Goal: Navigation & Orientation: Find specific page/section

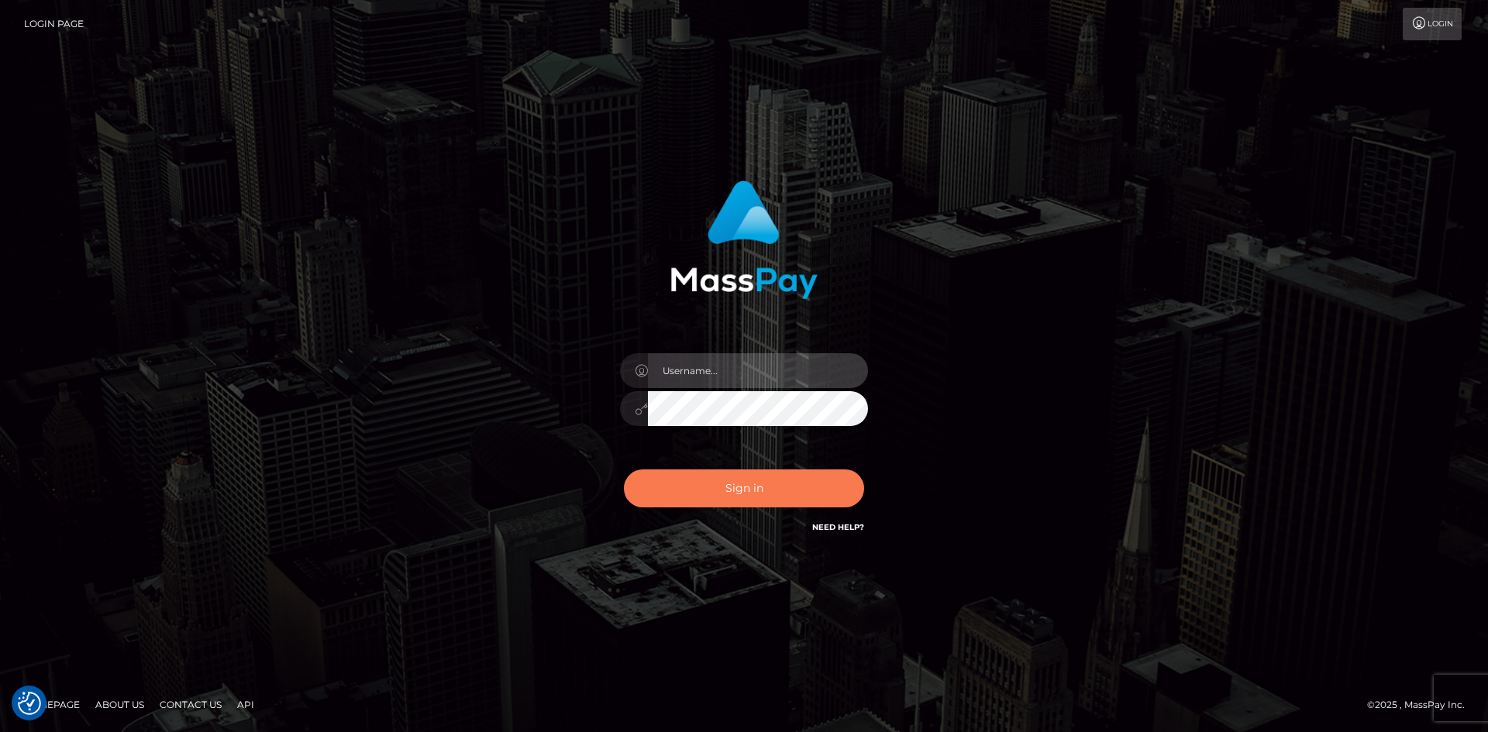
type input "[PERSON_NAME].Springer2"
click at [696, 490] on button "Sign in" at bounding box center [744, 489] width 240 height 38
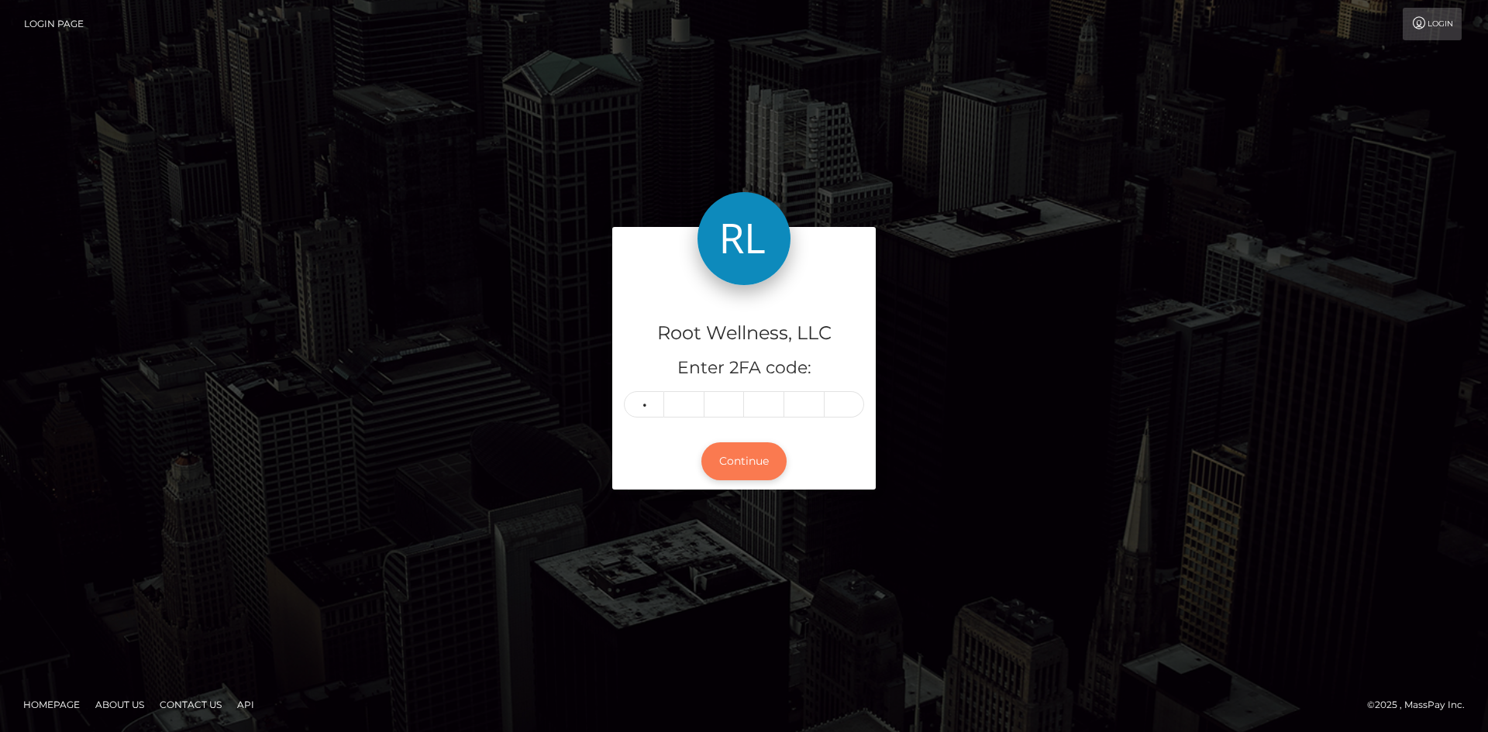
type input "5"
type input "1"
type input "5"
type input "0"
type input "2"
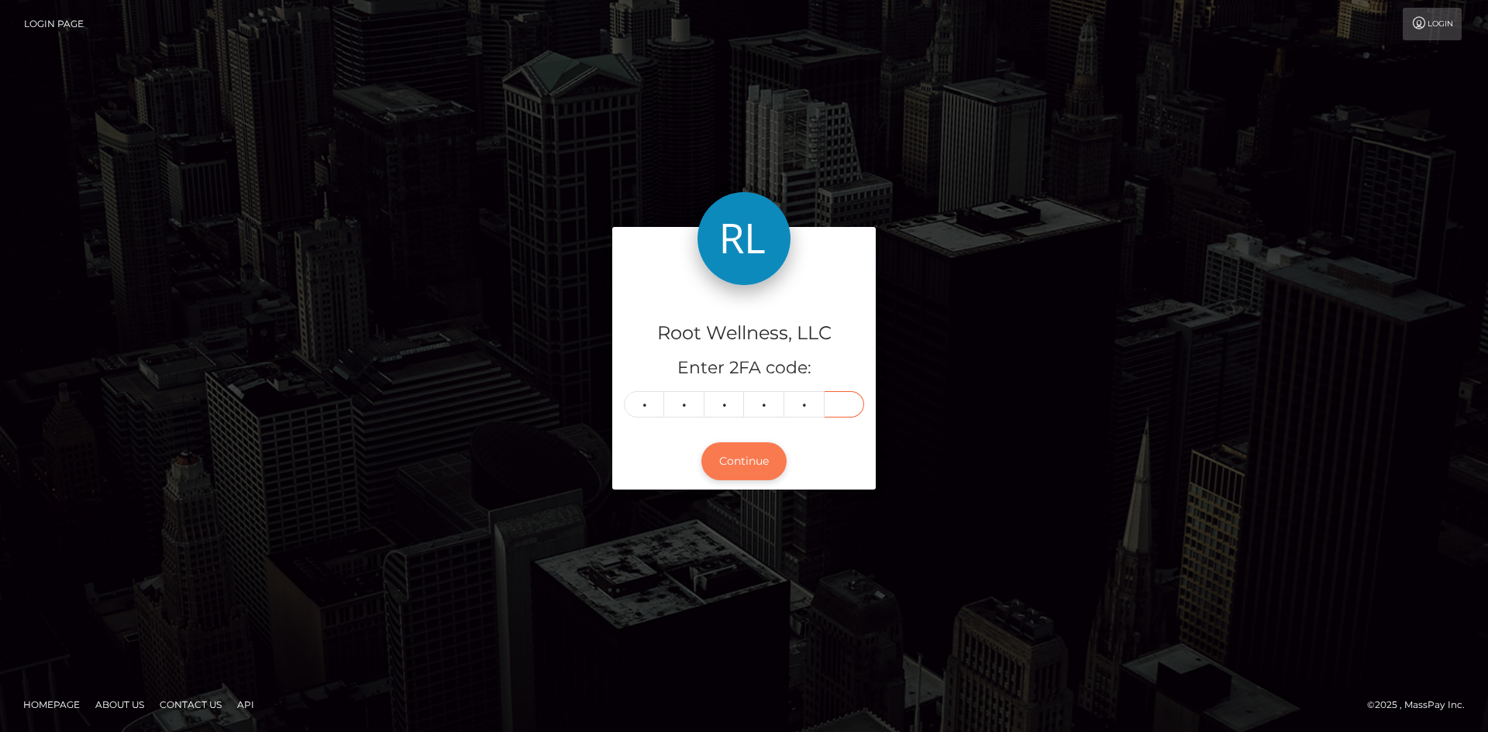
type input "3"
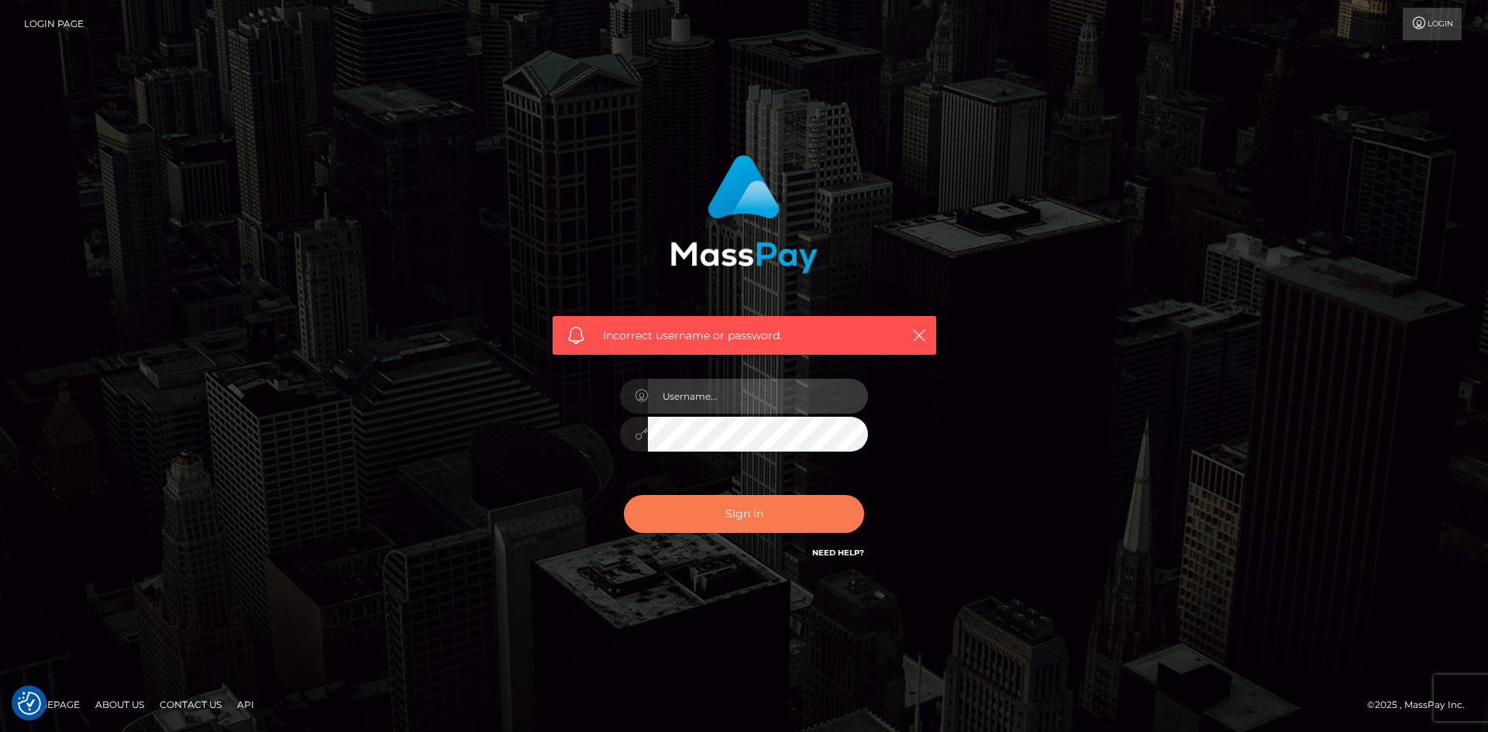
type input "[PERSON_NAME].Springer2"
click at [728, 511] on button "Sign in" at bounding box center [744, 514] width 240 height 38
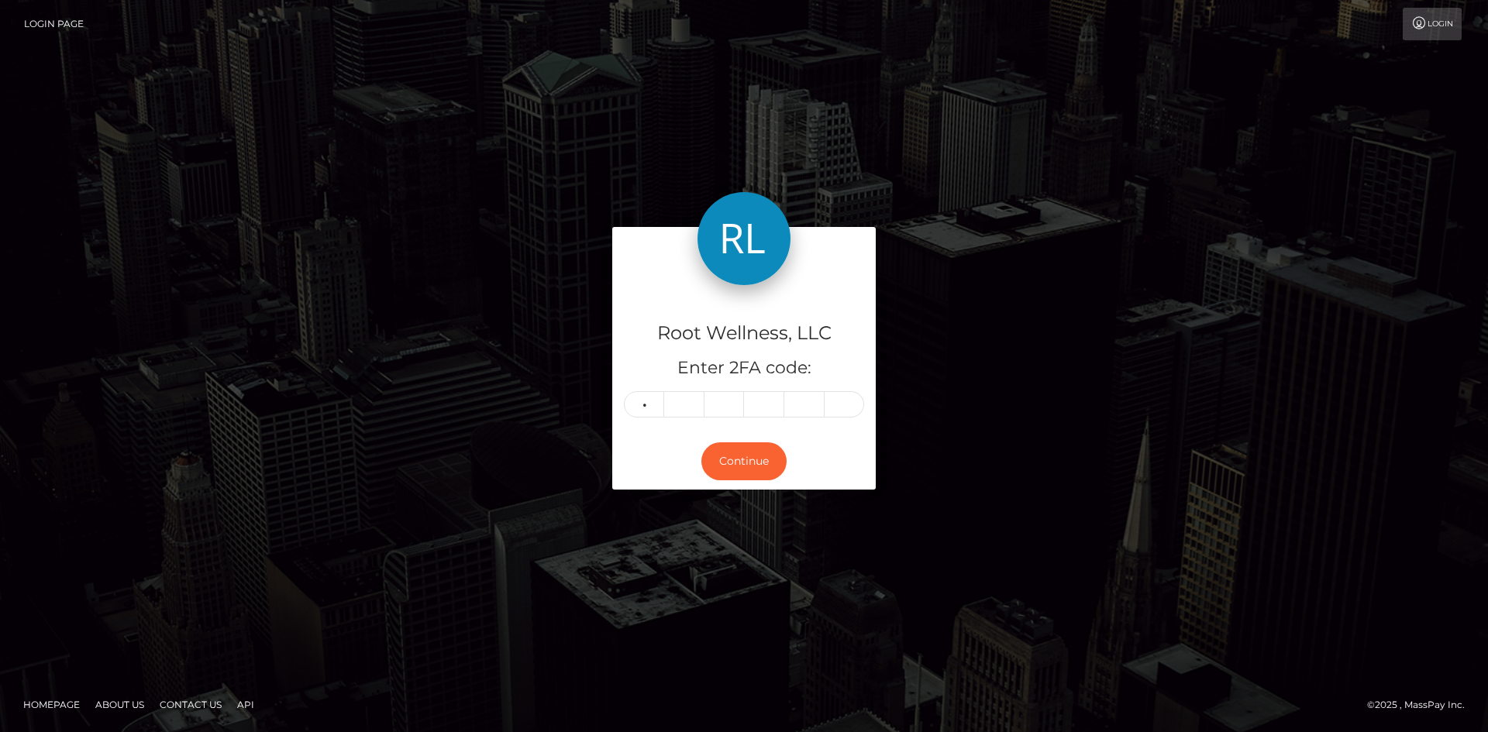
type input "0"
type input "1"
type input "2"
type input "0"
type input "2"
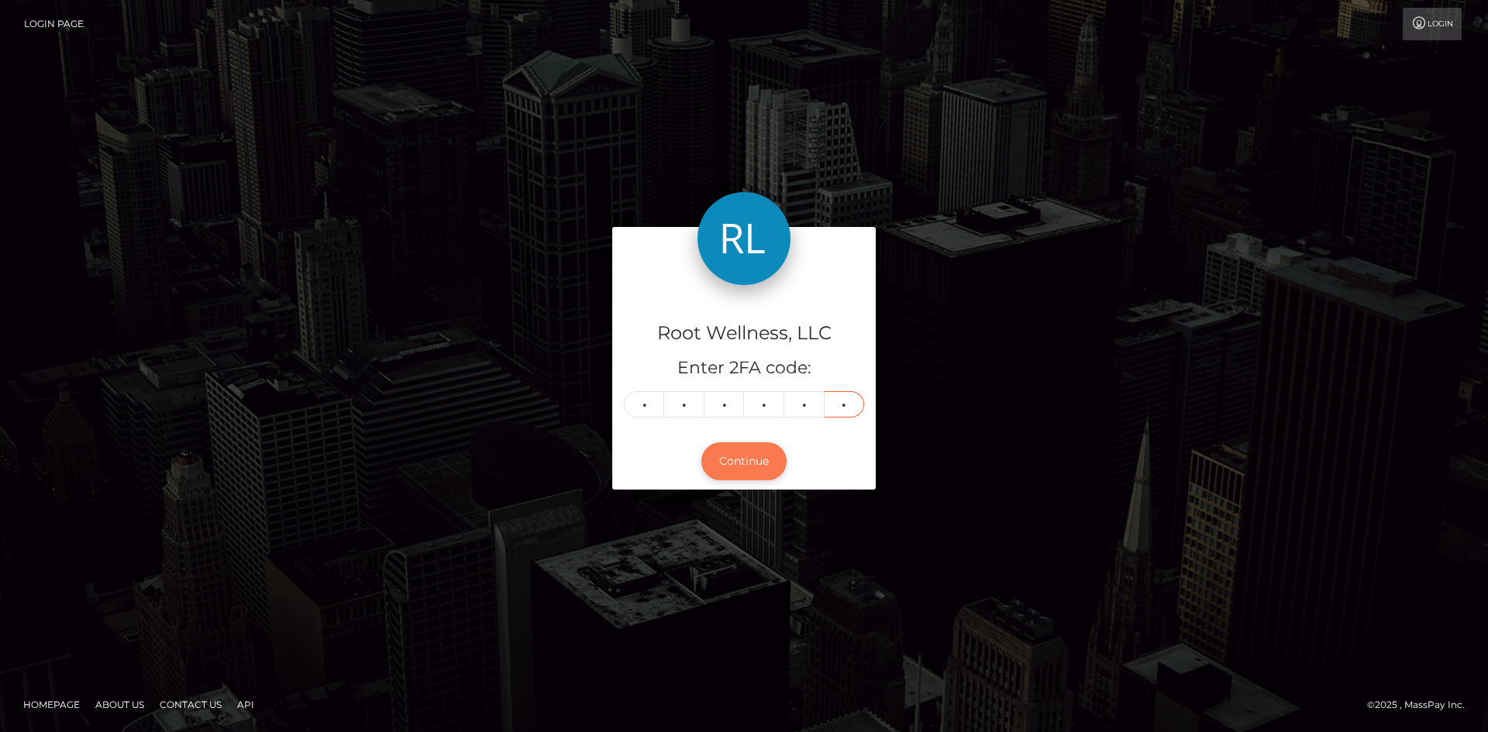
type input "3"
click at [745, 452] on button "Continue" at bounding box center [743, 461] width 85 height 38
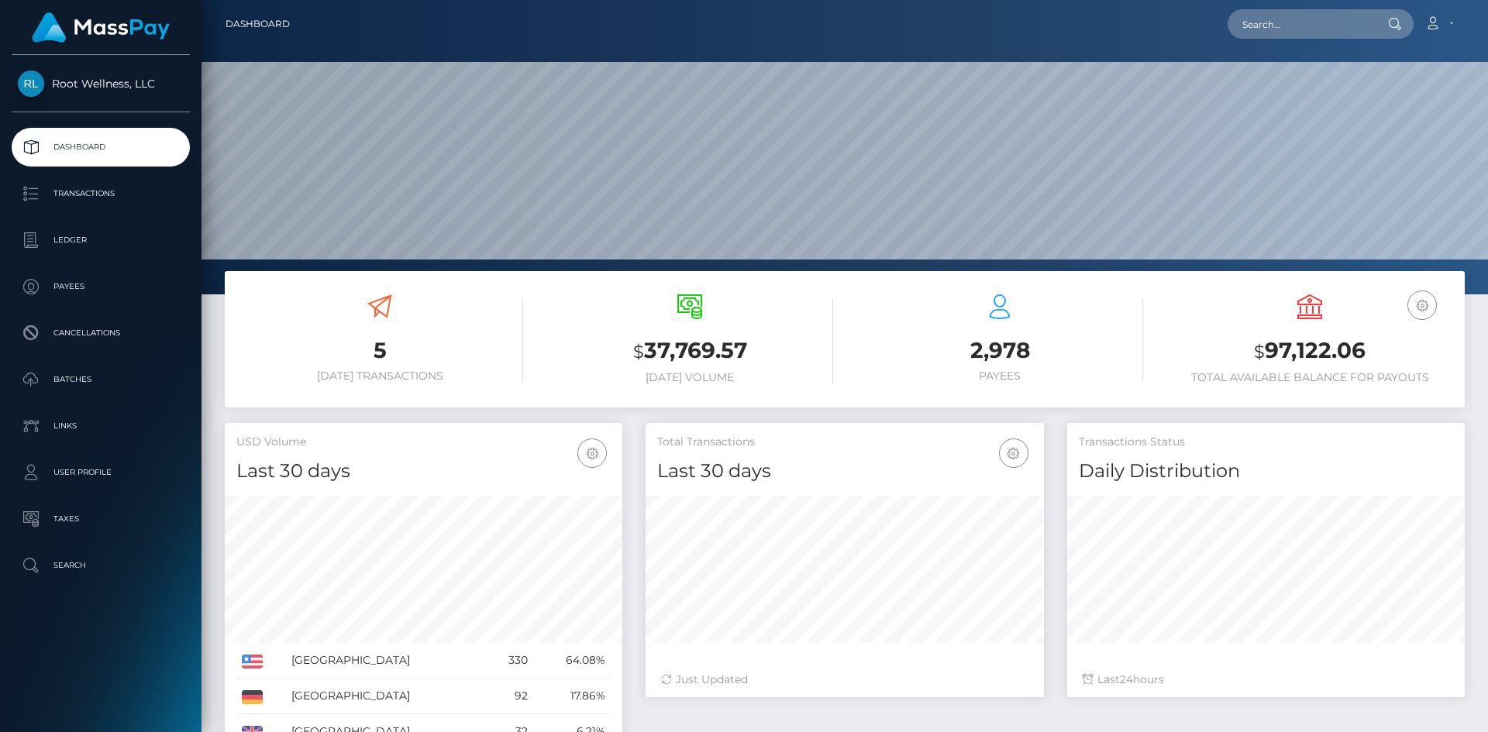
scroll to position [275, 398]
click at [64, 378] on p "Batches" at bounding box center [101, 379] width 166 height 23
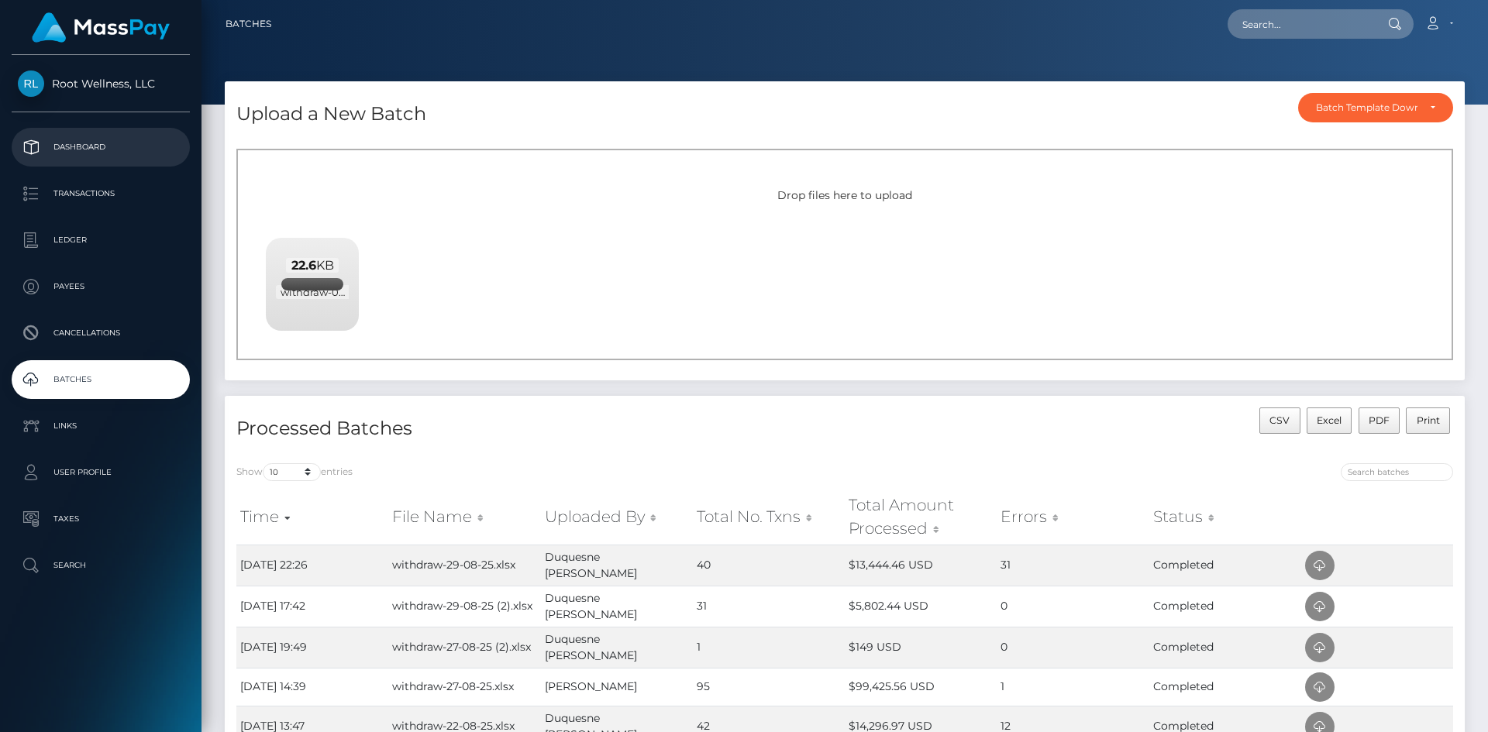
click at [77, 144] on p "Dashboard" at bounding box center [101, 147] width 166 height 23
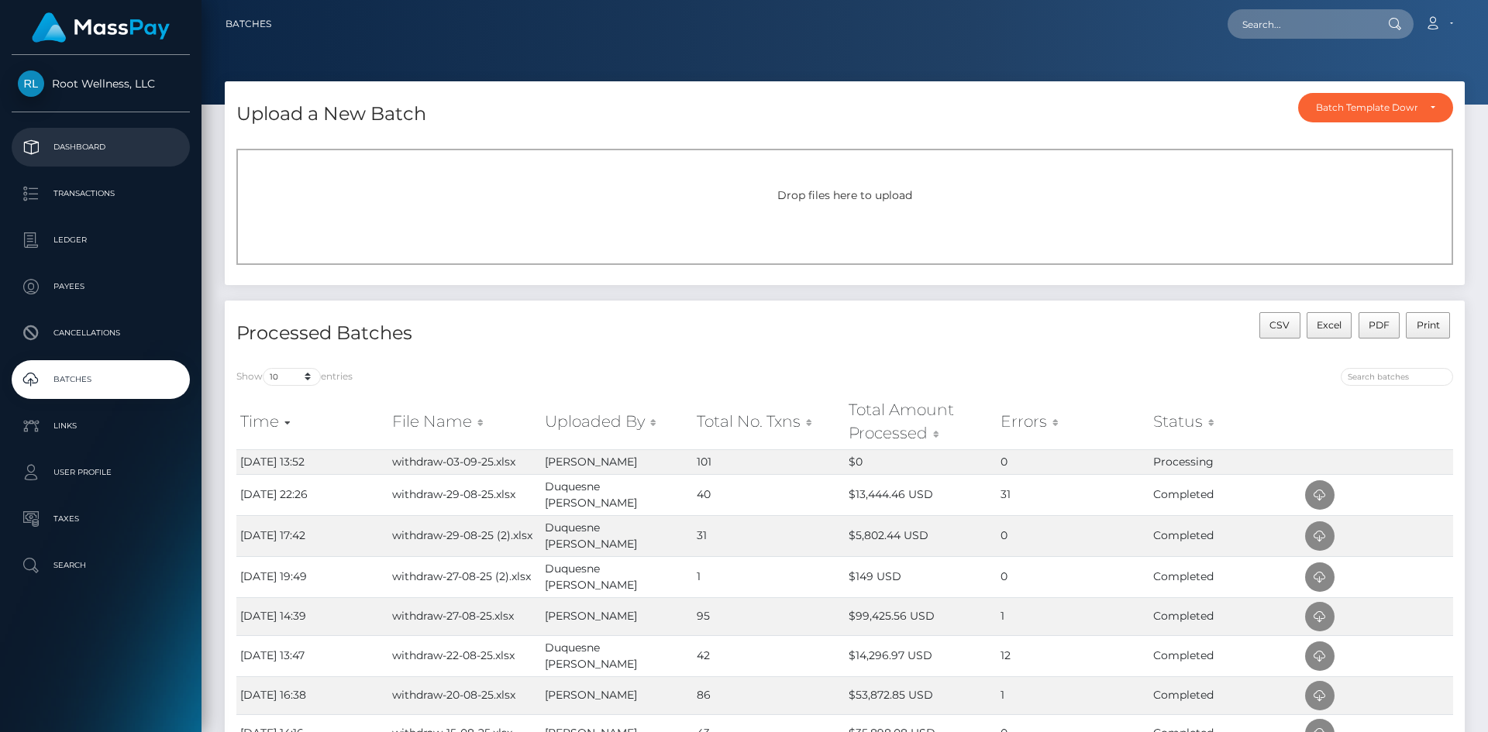
click at [94, 135] on link "Dashboard" at bounding box center [101, 147] width 178 height 39
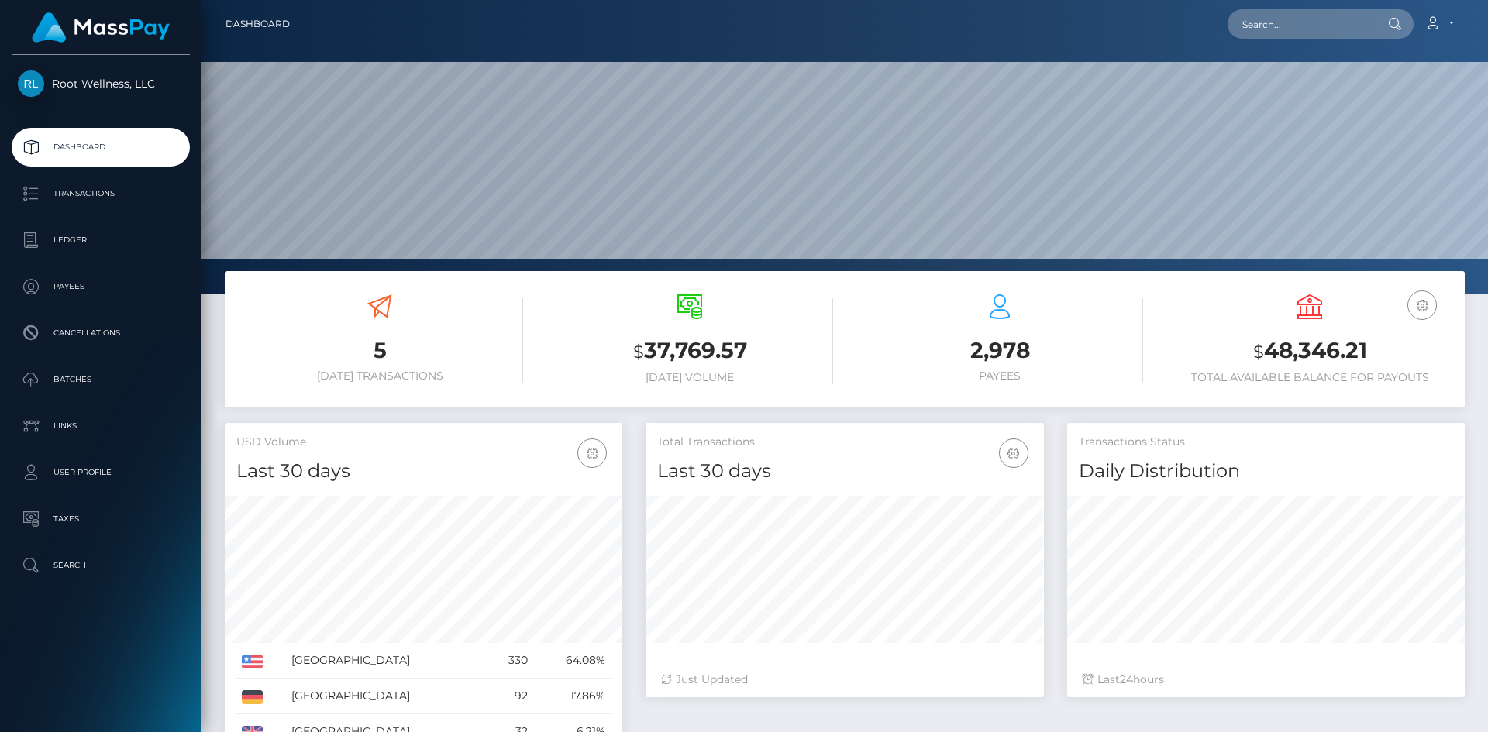
scroll to position [275, 398]
click at [74, 377] on p "Batches" at bounding box center [101, 379] width 166 height 23
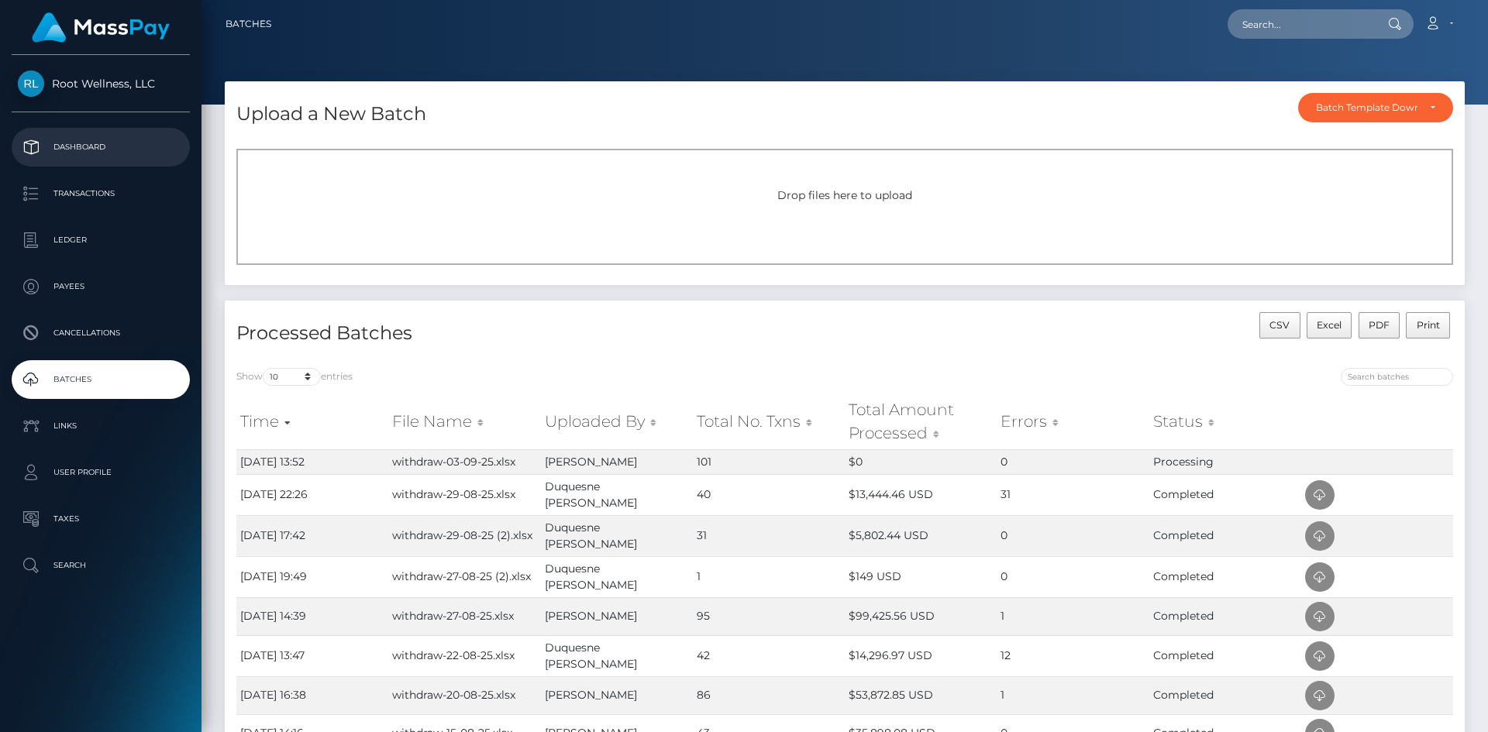
click at [103, 144] on p "Dashboard" at bounding box center [101, 147] width 166 height 23
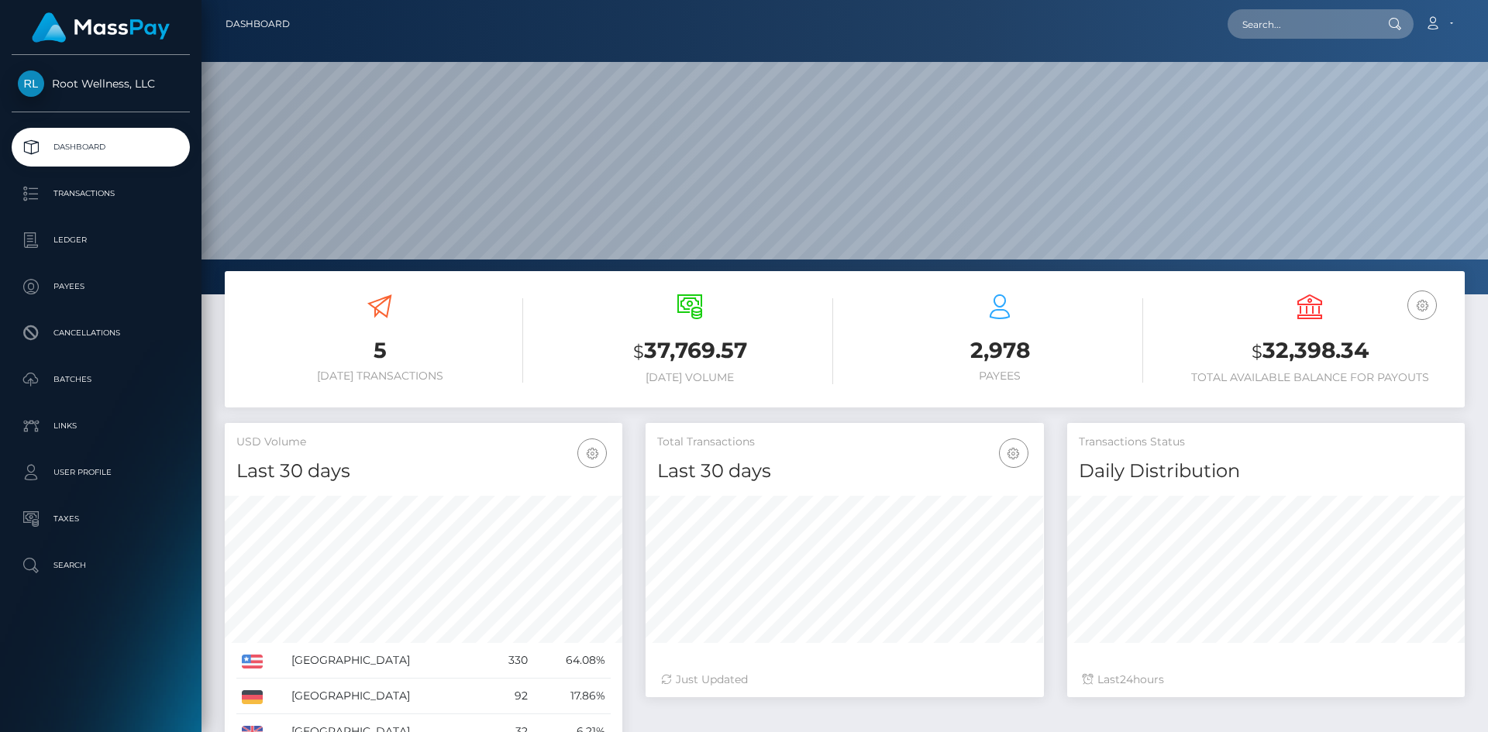
scroll to position [275, 398]
click at [81, 377] on p "Batches" at bounding box center [101, 379] width 166 height 23
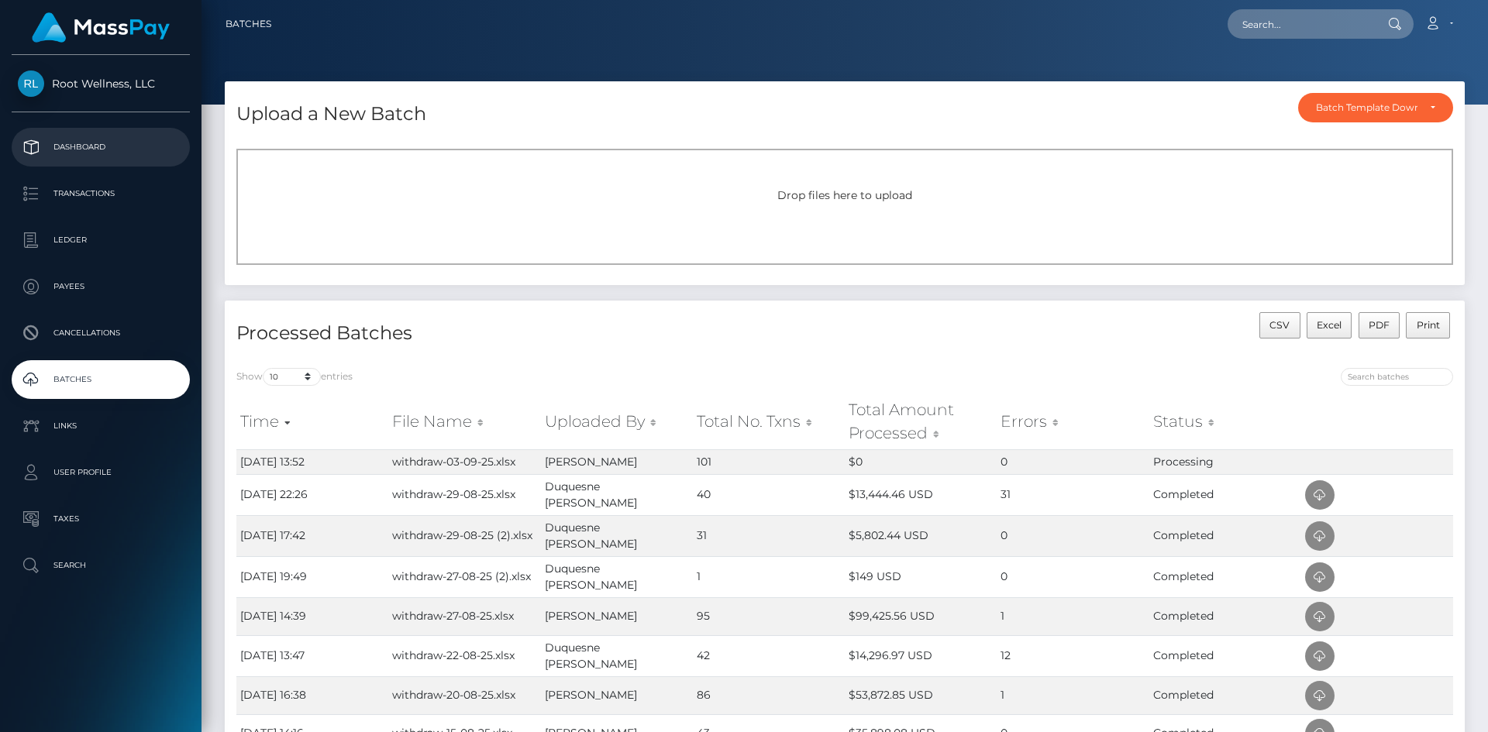
click at [89, 146] on p "Dashboard" at bounding box center [101, 147] width 166 height 23
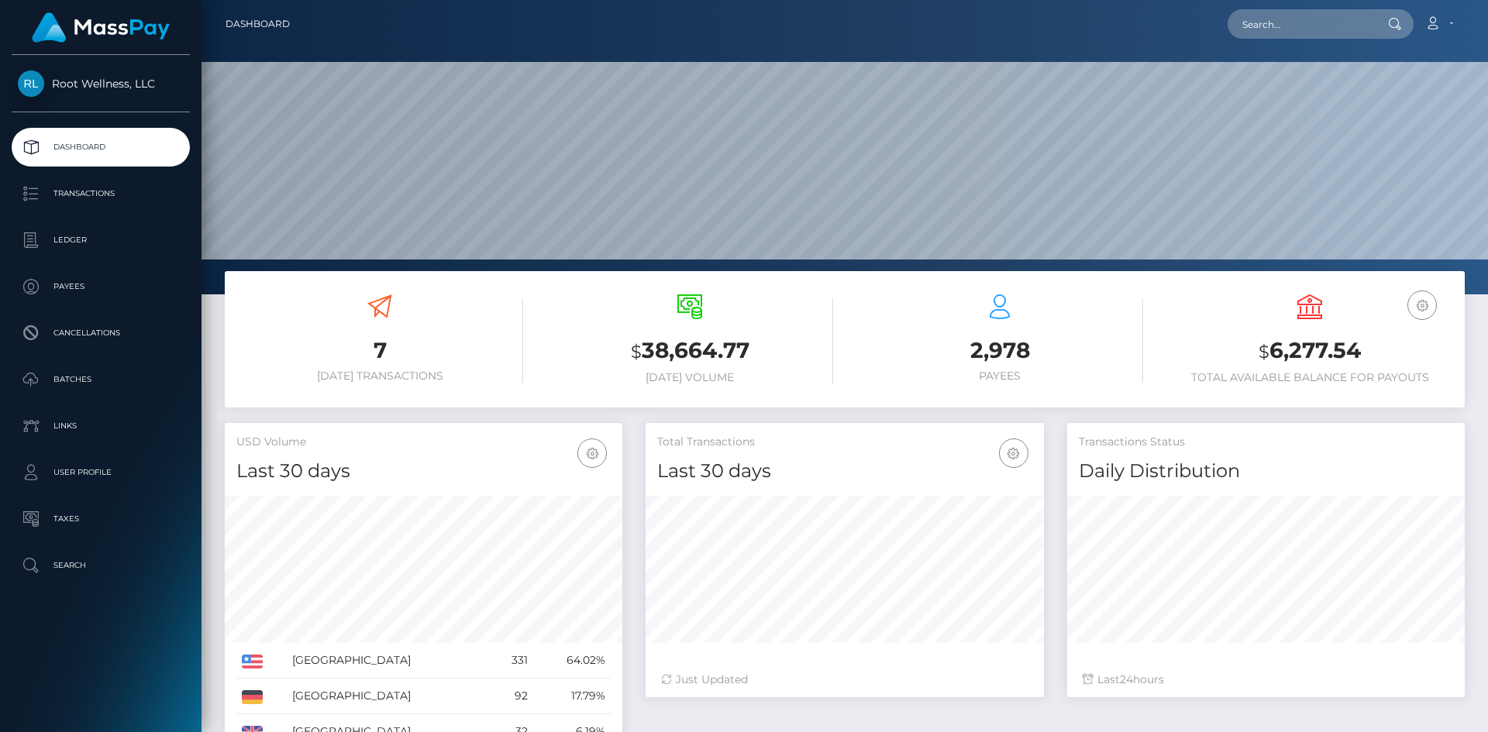
scroll to position [275, 398]
click at [74, 377] on p "Batches" at bounding box center [101, 379] width 166 height 23
